Goal: Information Seeking & Learning: Learn about a topic

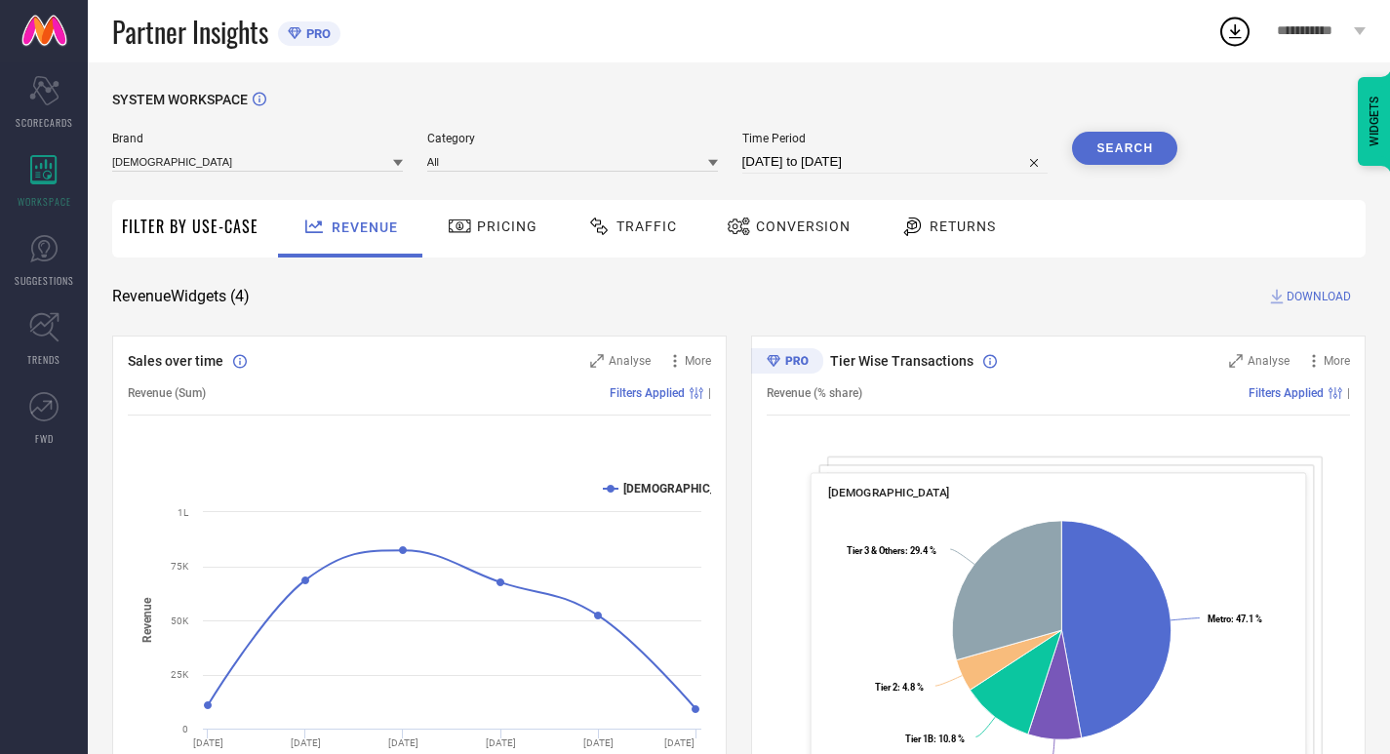
click at [607, 218] on icon at bounding box center [599, 226] width 24 height 23
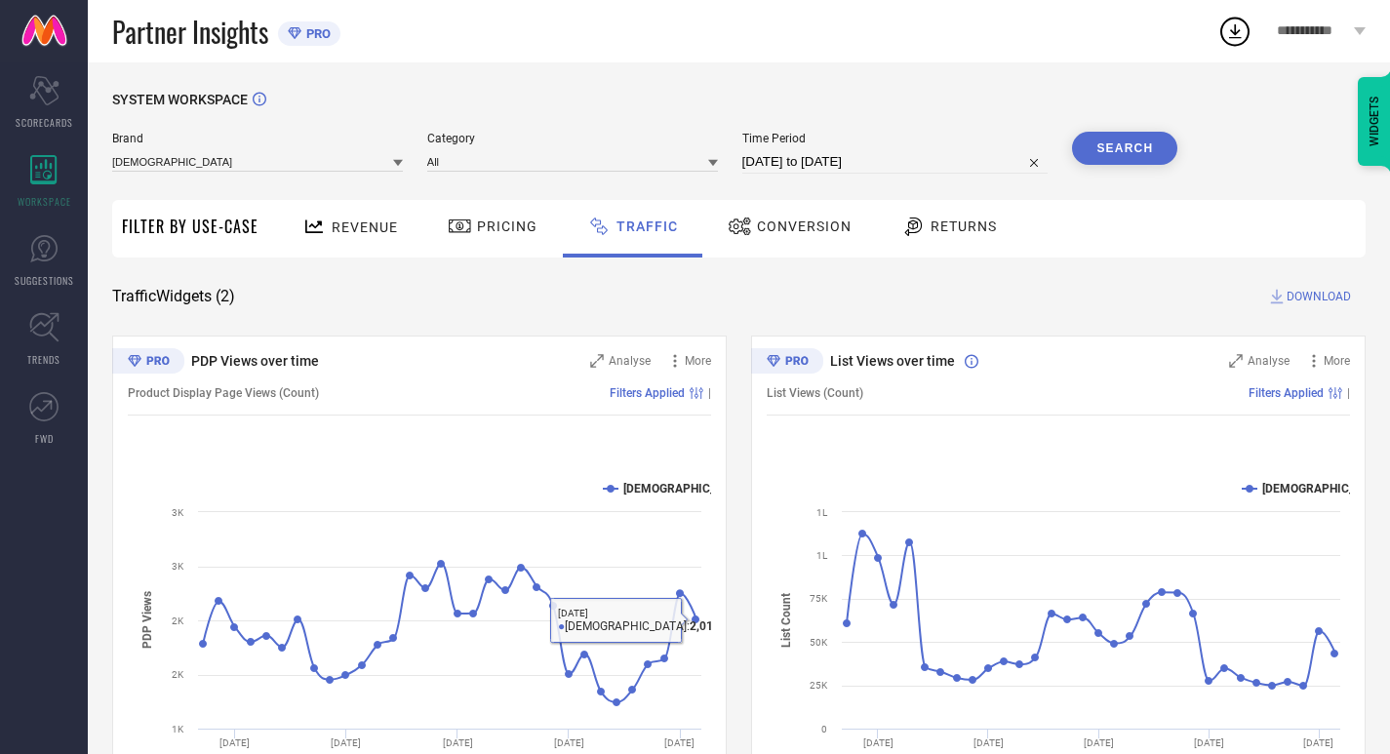
click at [968, 223] on span "Returns" at bounding box center [964, 226] width 66 height 16
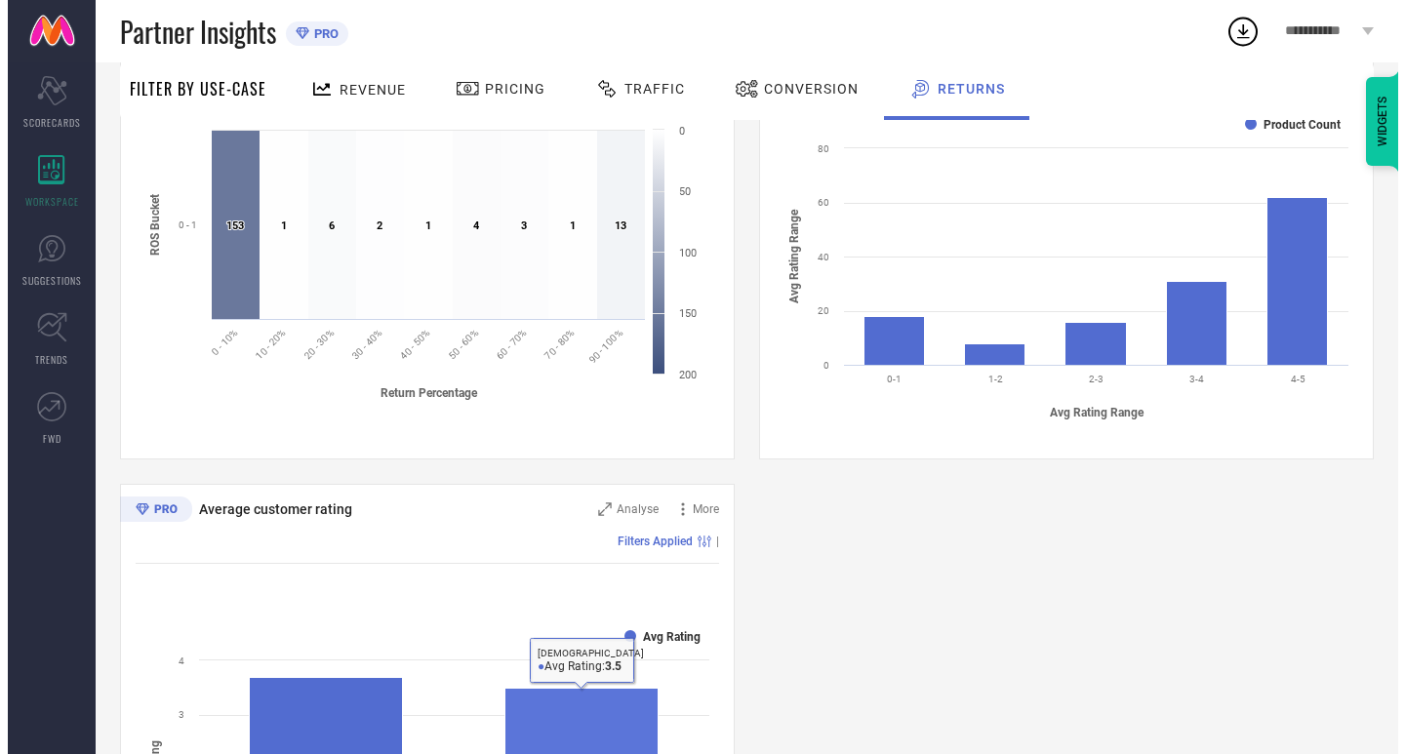
scroll to position [636, 0]
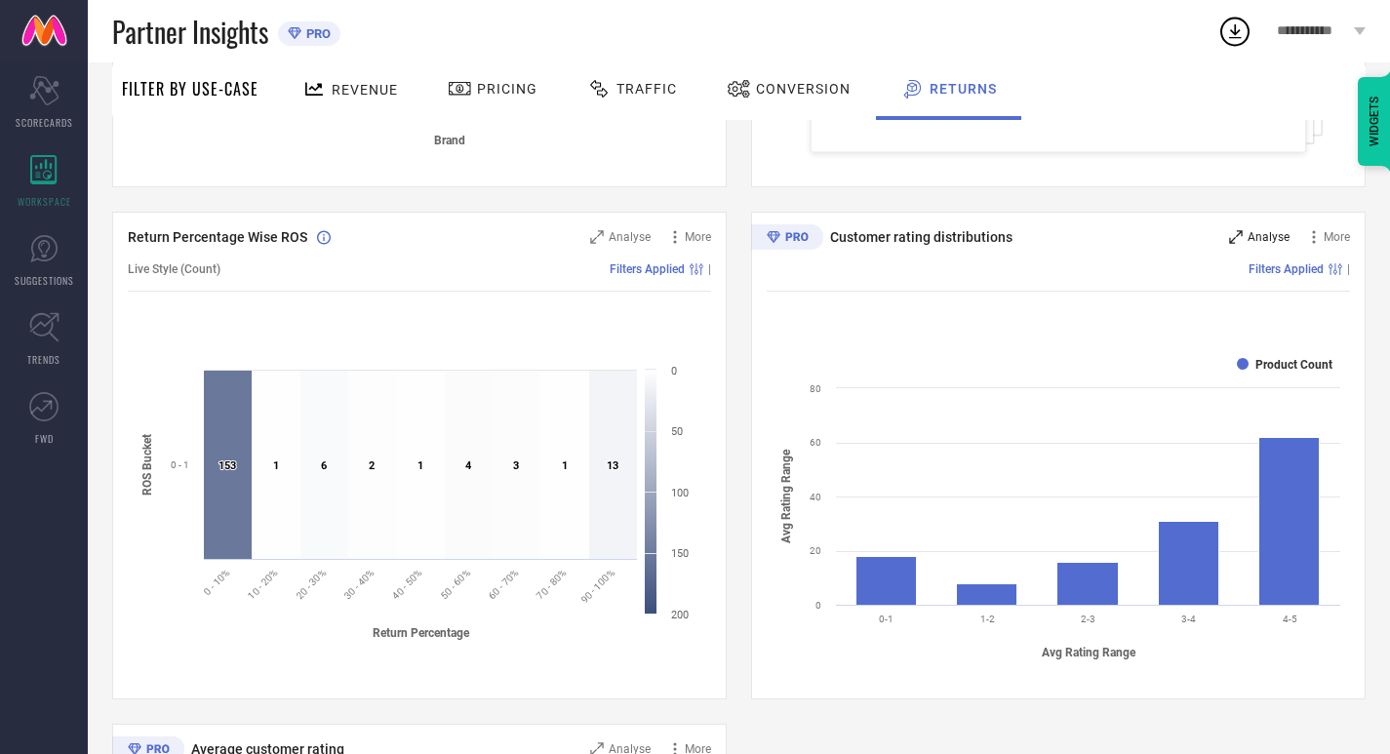
click at [1243, 239] on icon at bounding box center [1236, 237] width 14 height 14
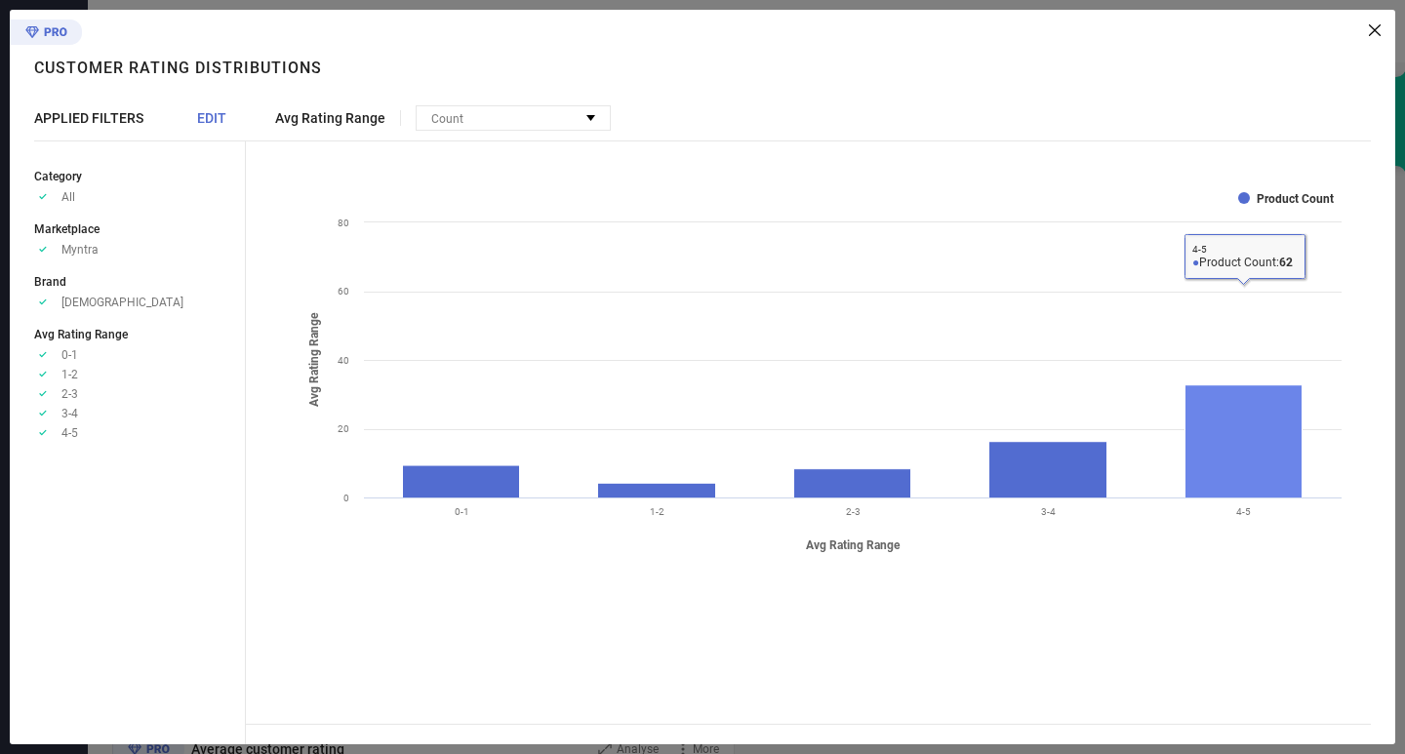
click at [1246, 416] on rect at bounding box center [1243, 441] width 117 height 112
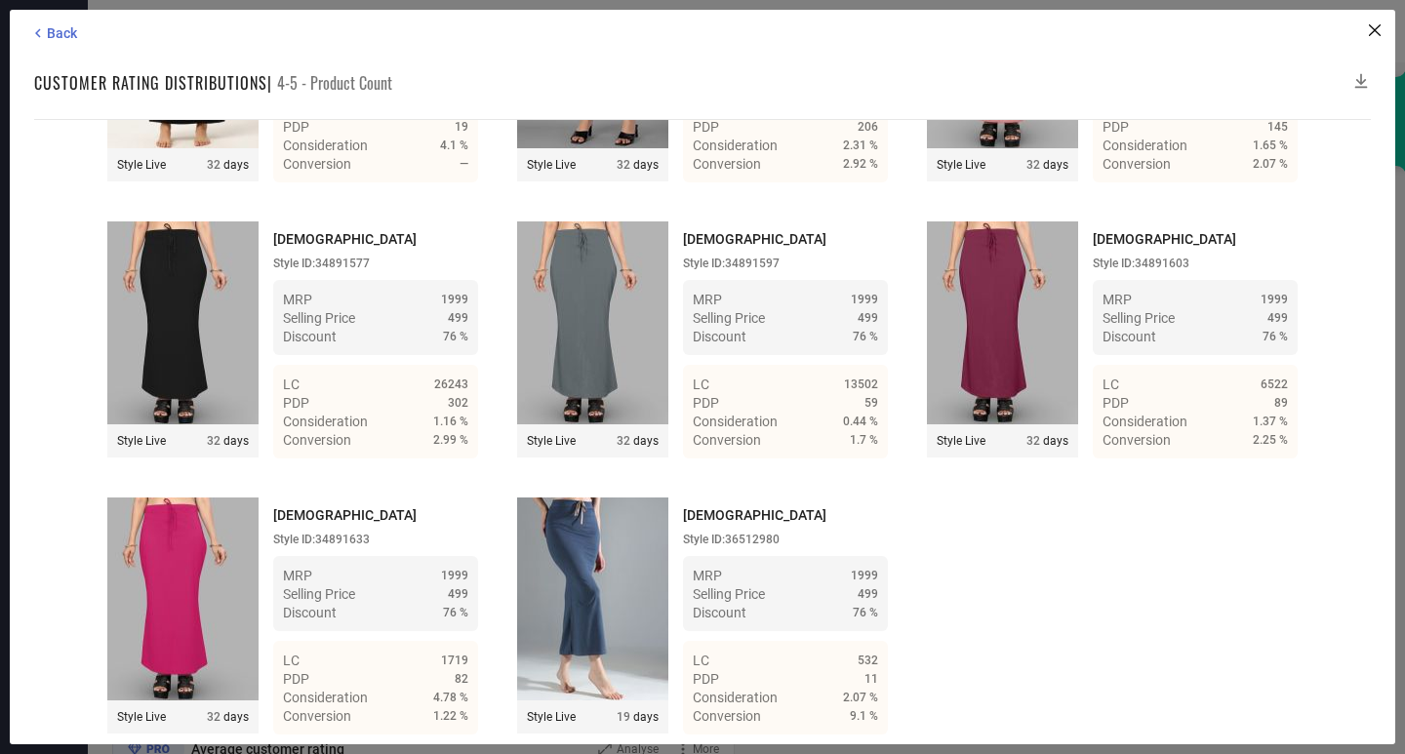
scroll to position [4796, 0]
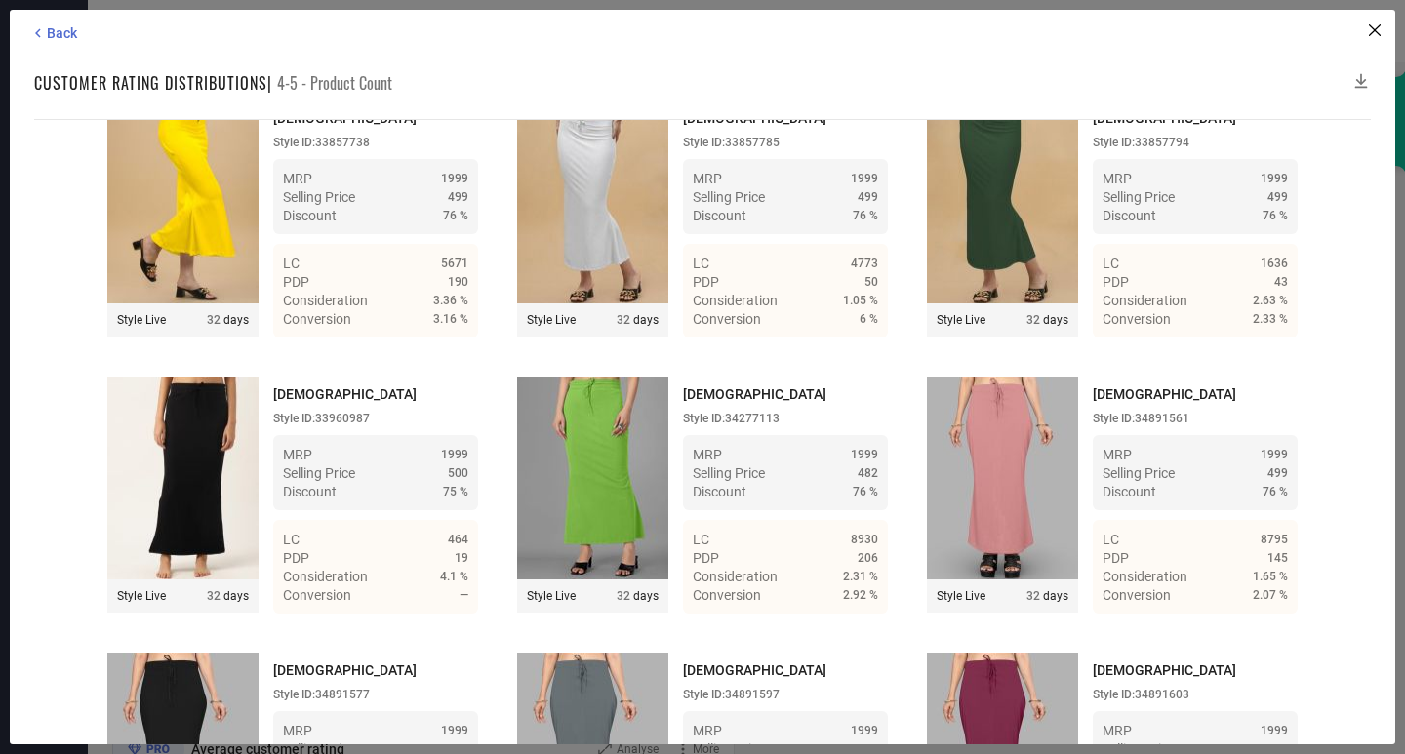
click at [47, 20] on div "Back Customer rating distributions | 4-5 - Product Count Time Duration: MRP : H…" at bounding box center [702, 377] width 1385 height 734
click at [49, 23] on div "Back Customer rating distributions | 4-5 - Product Count Time Duration: MRP : H…" at bounding box center [702, 377] width 1385 height 734
click at [57, 31] on span "Back" at bounding box center [62, 33] width 30 height 16
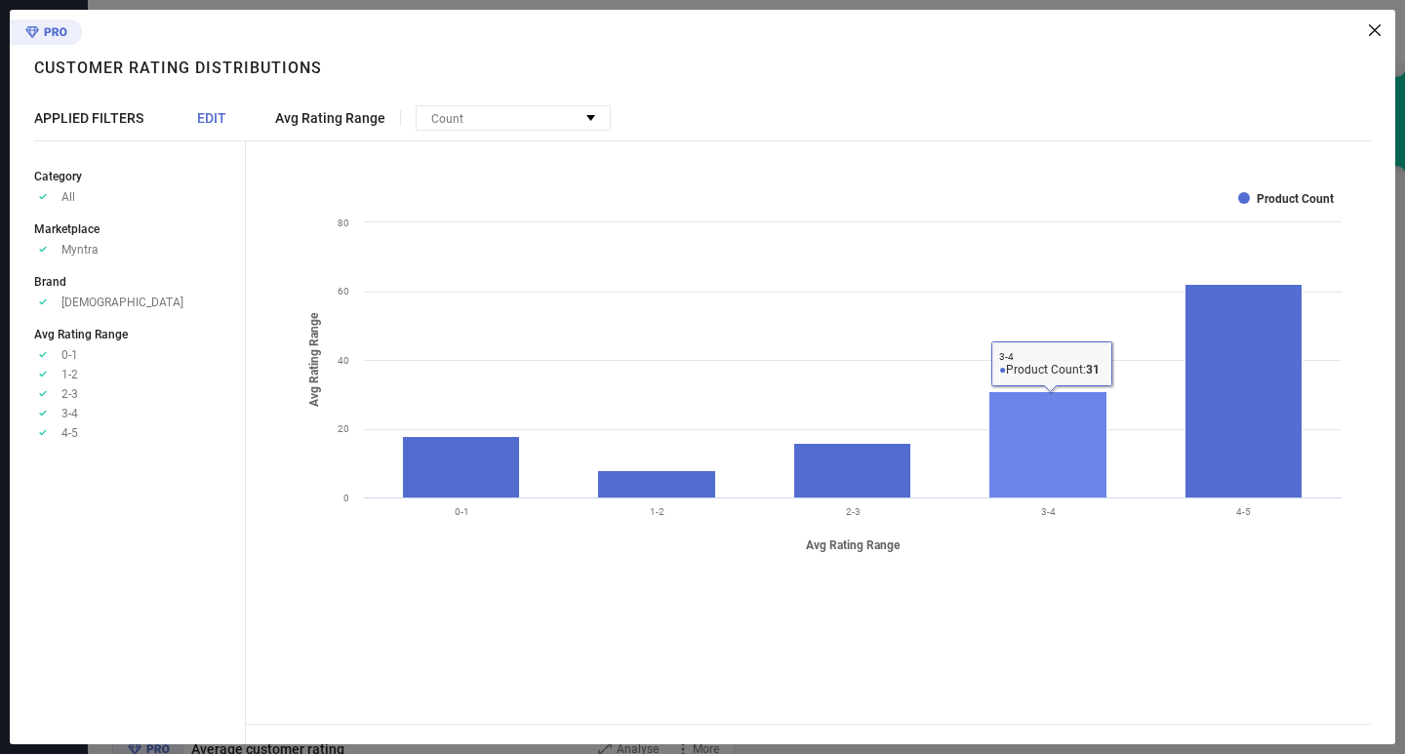
click at [1060, 443] on rect at bounding box center [1048, 445] width 118 height 106
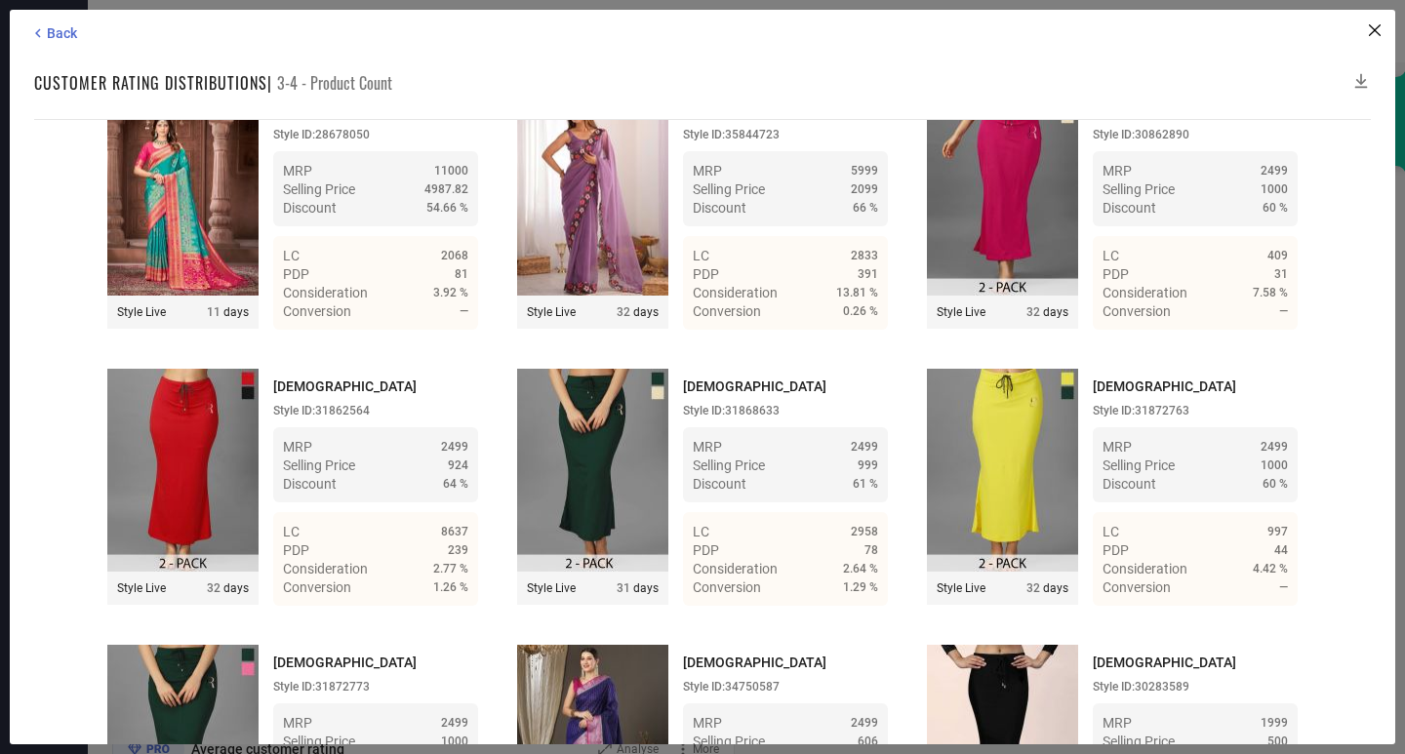
scroll to position [22, 0]
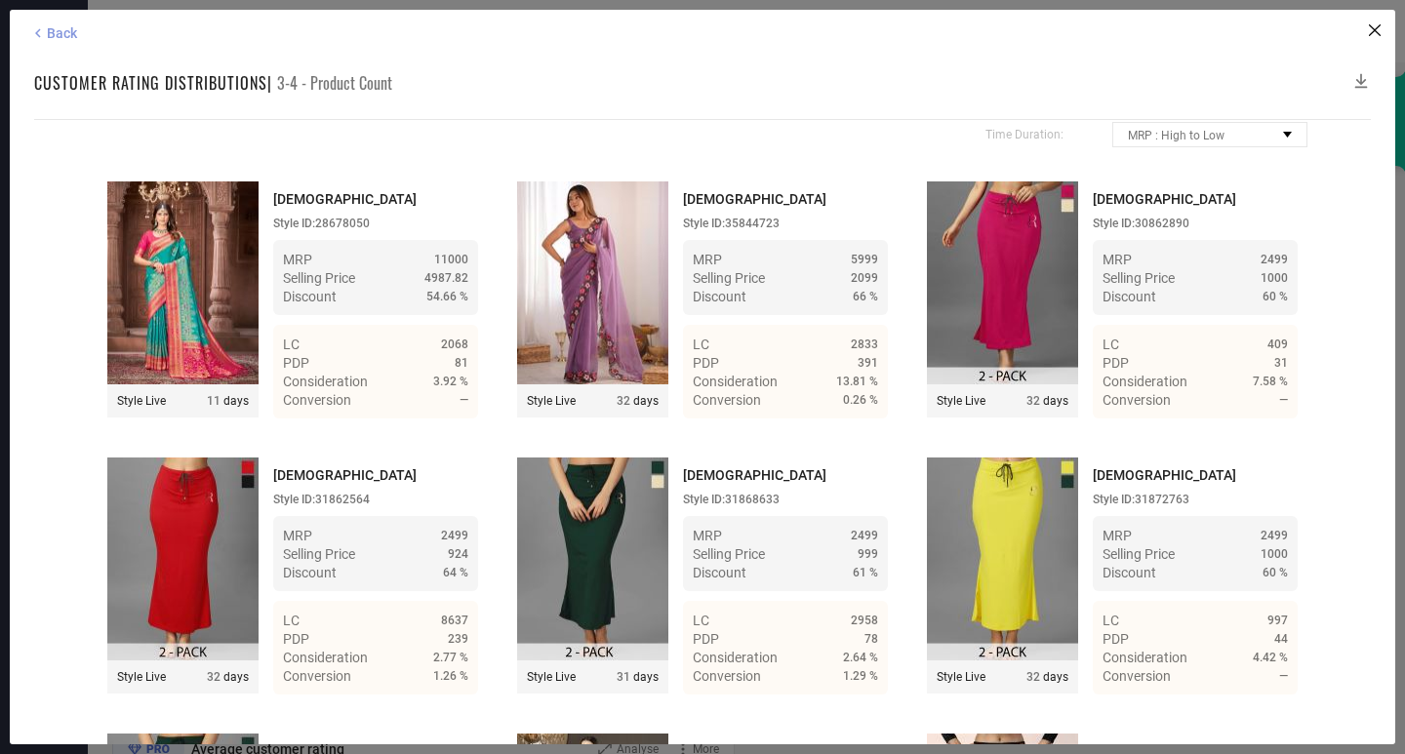
click at [51, 28] on span "Back" at bounding box center [62, 33] width 30 height 16
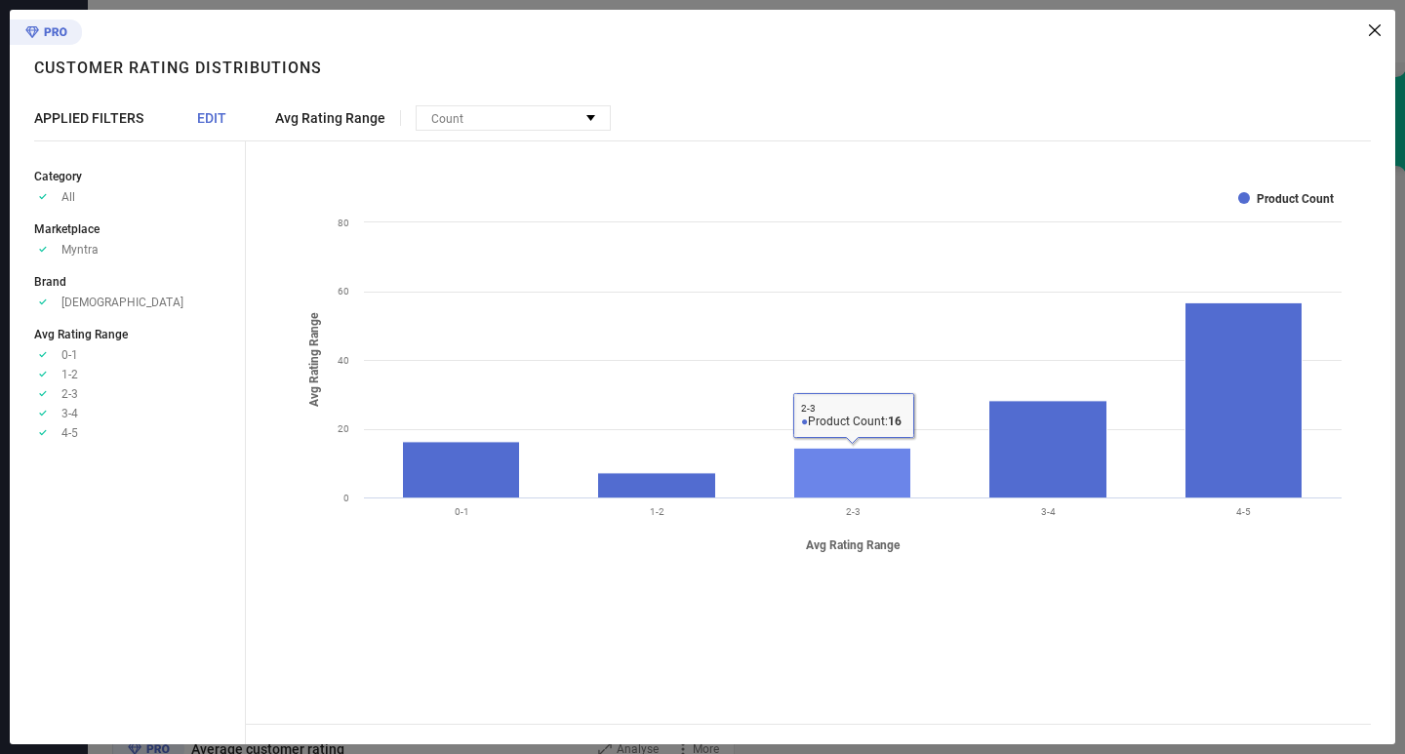
click at [839, 470] on rect at bounding box center [852, 473] width 117 height 50
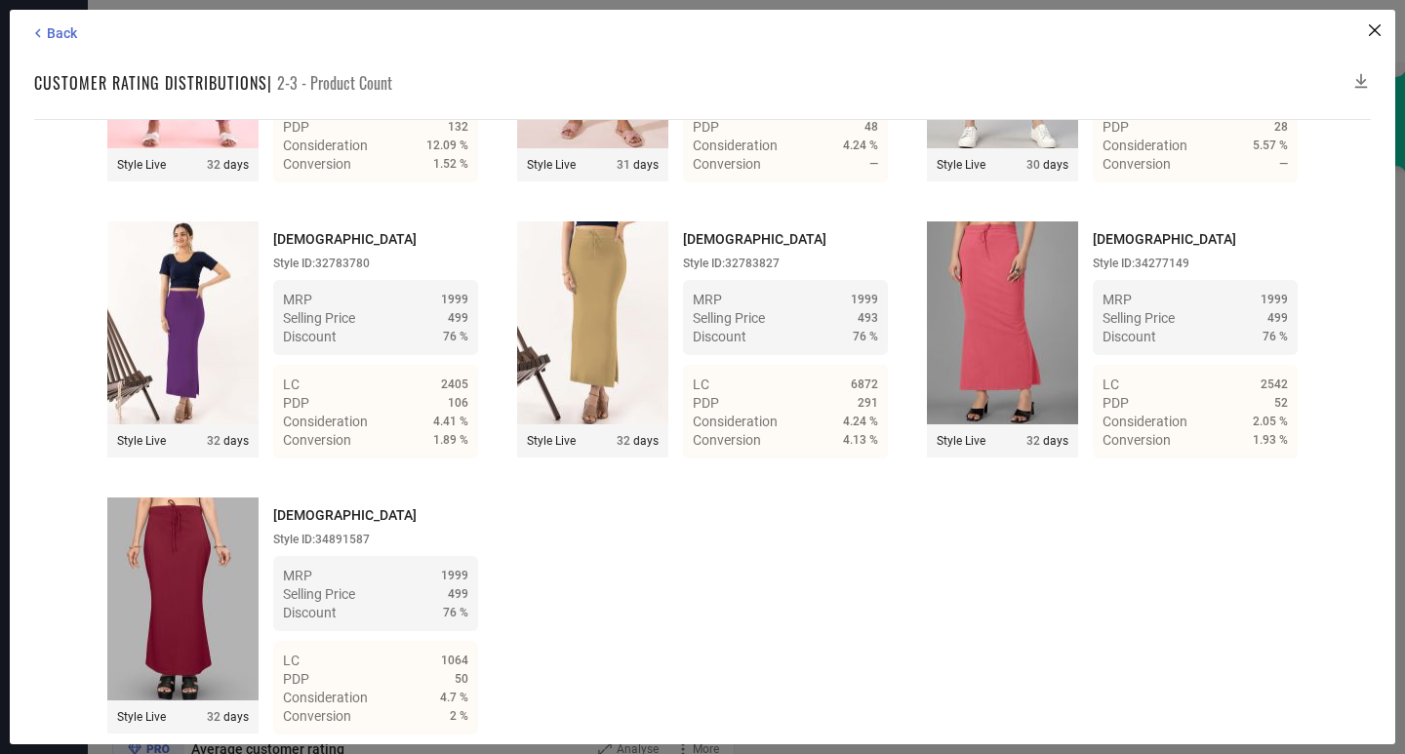
scroll to position [1646, 0]
click at [65, 33] on span "Back" at bounding box center [62, 33] width 30 height 16
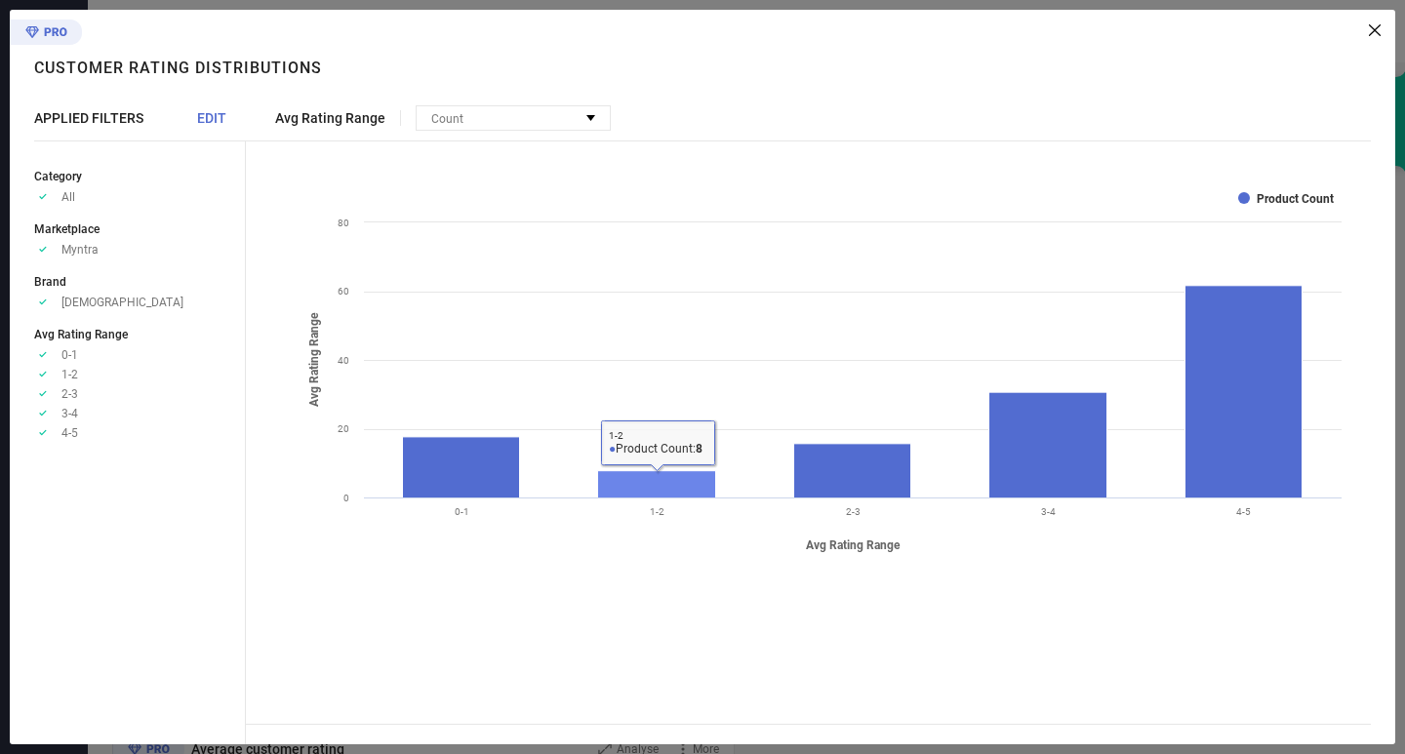
click at [640, 476] on rect at bounding box center [657, 484] width 118 height 27
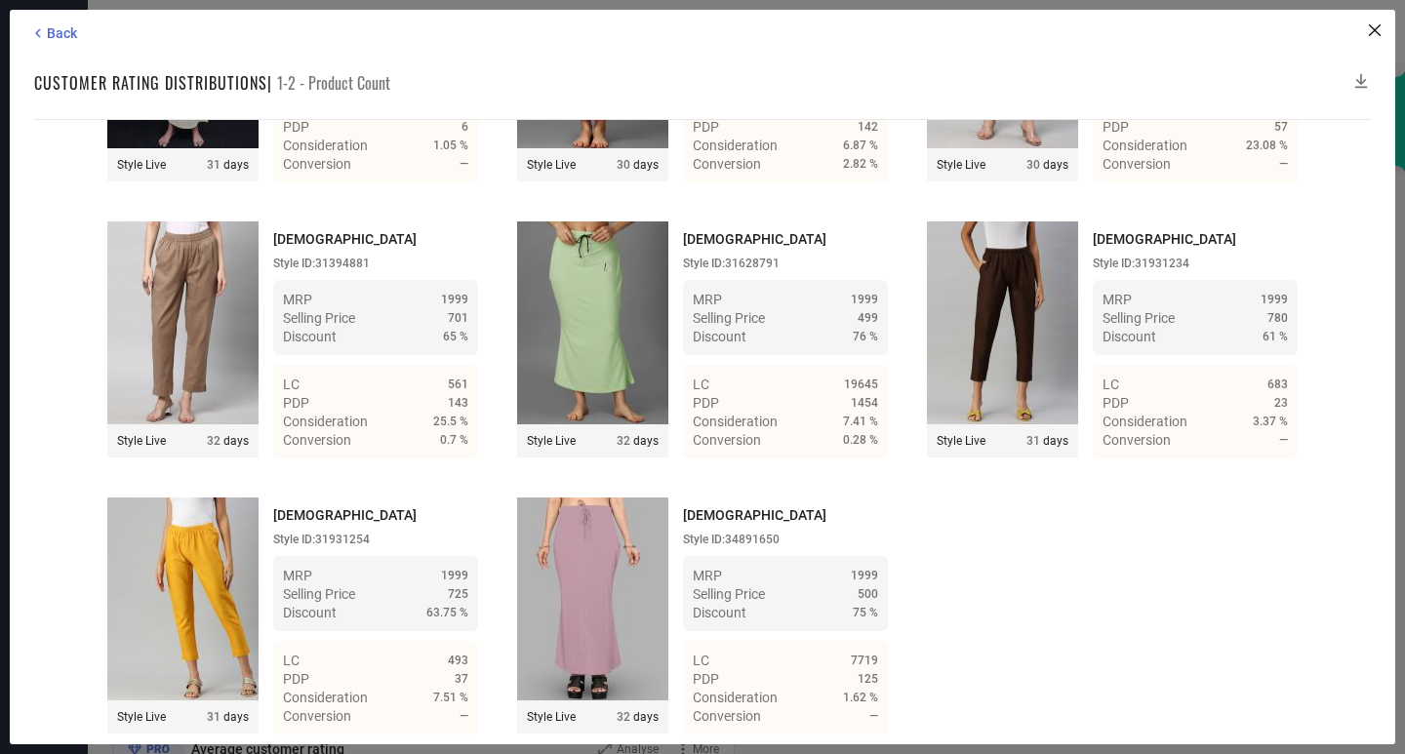
scroll to position [441, 0]
click at [52, 45] on div "Back Customer rating distributions | 1-2 - Product Count Time Duration: MRP : H…" at bounding box center [702, 377] width 1385 height 734
click at [53, 34] on span "Back" at bounding box center [62, 33] width 30 height 16
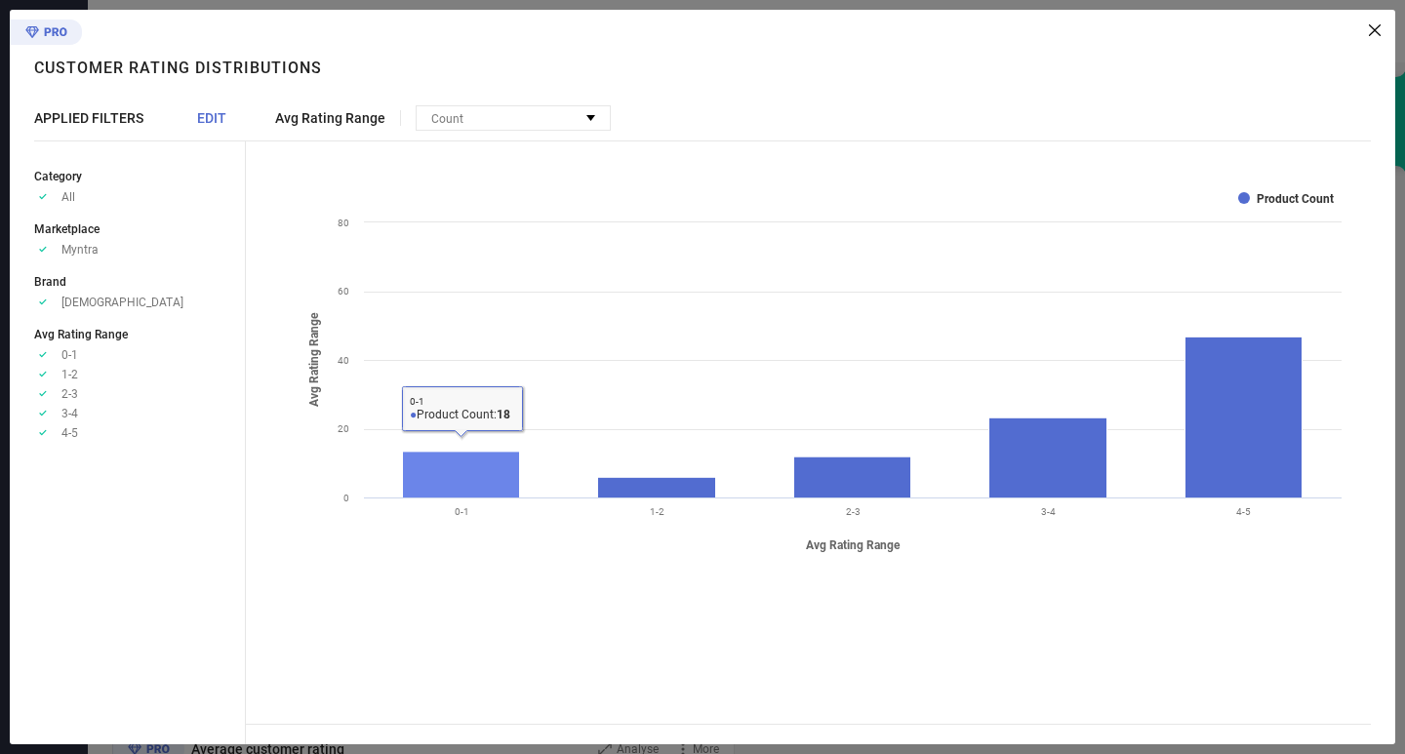
click at [424, 480] on rect at bounding box center [461, 475] width 117 height 46
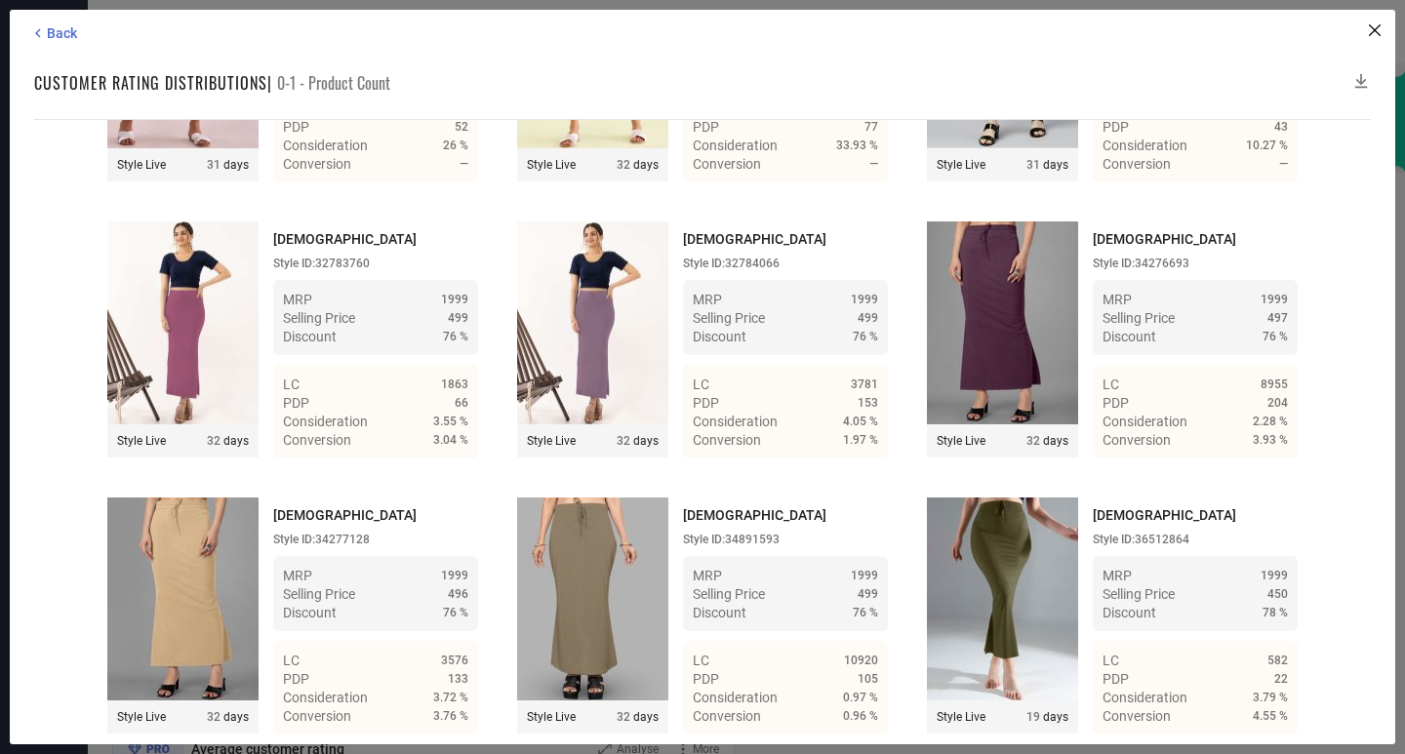
scroll to position [1533, 0]
click at [45, 34] on icon at bounding box center [38, 33] width 18 height 18
